Goal: Navigation & Orientation: Go to known website

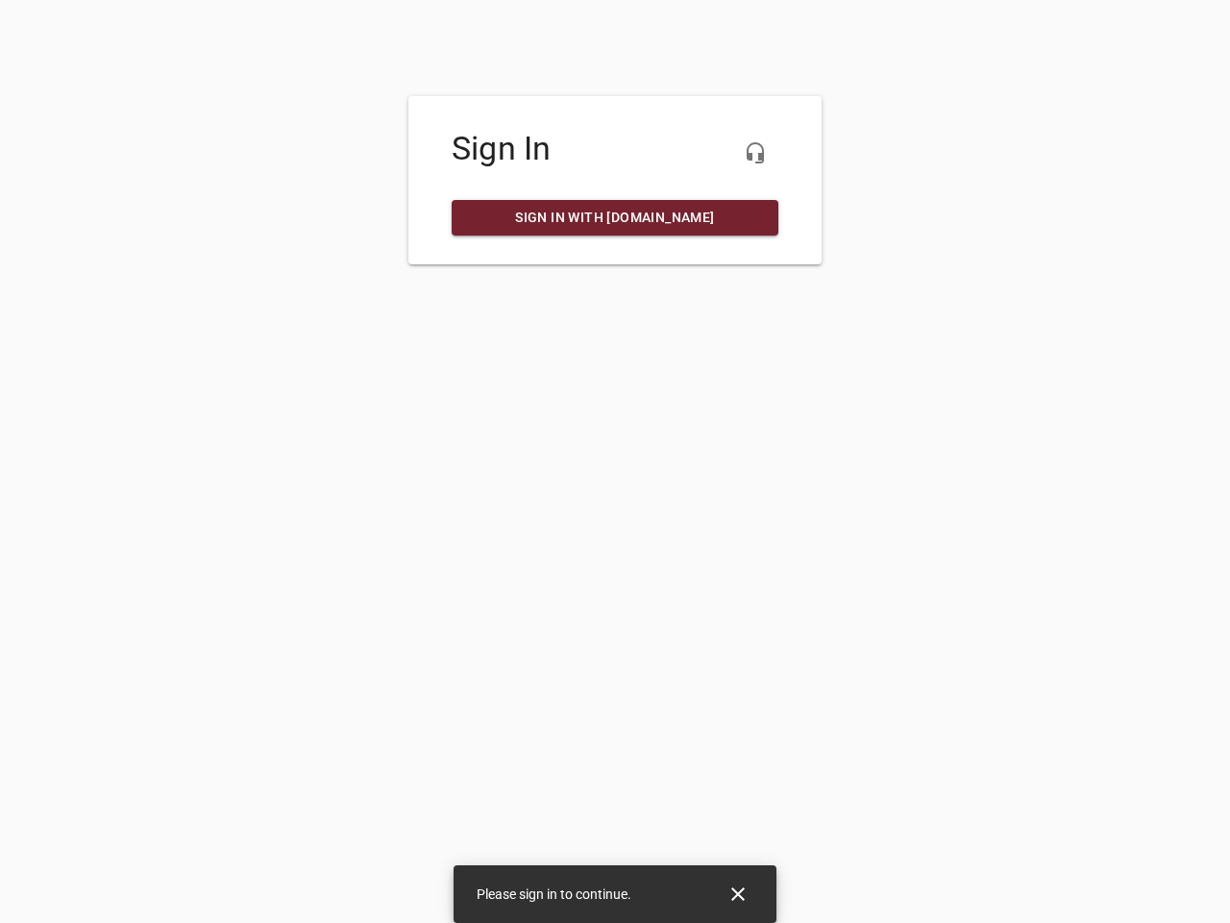
click at [755, 153] on icon "button" at bounding box center [755, 152] width 23 height 23
click at [738, 894] on icon "Close" at bounding box center [737, 893] width 13 height 13
